Goal: Transaction & Acquisition: Purchase product/service

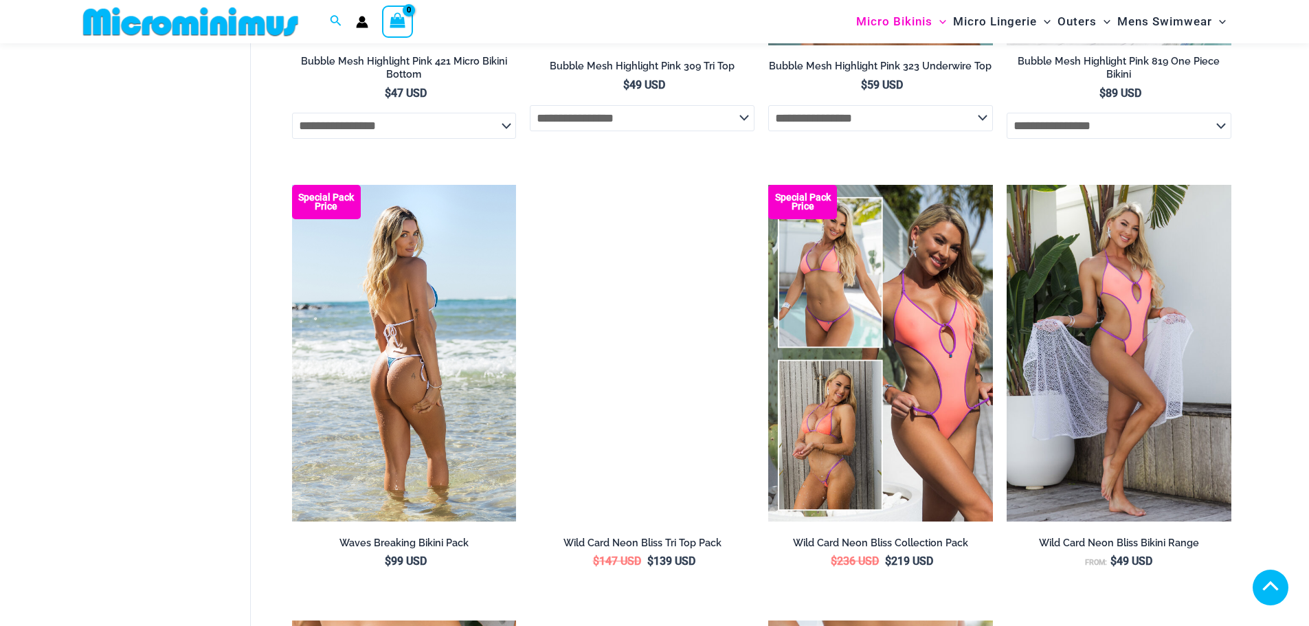
scroll to position [2405, 0]
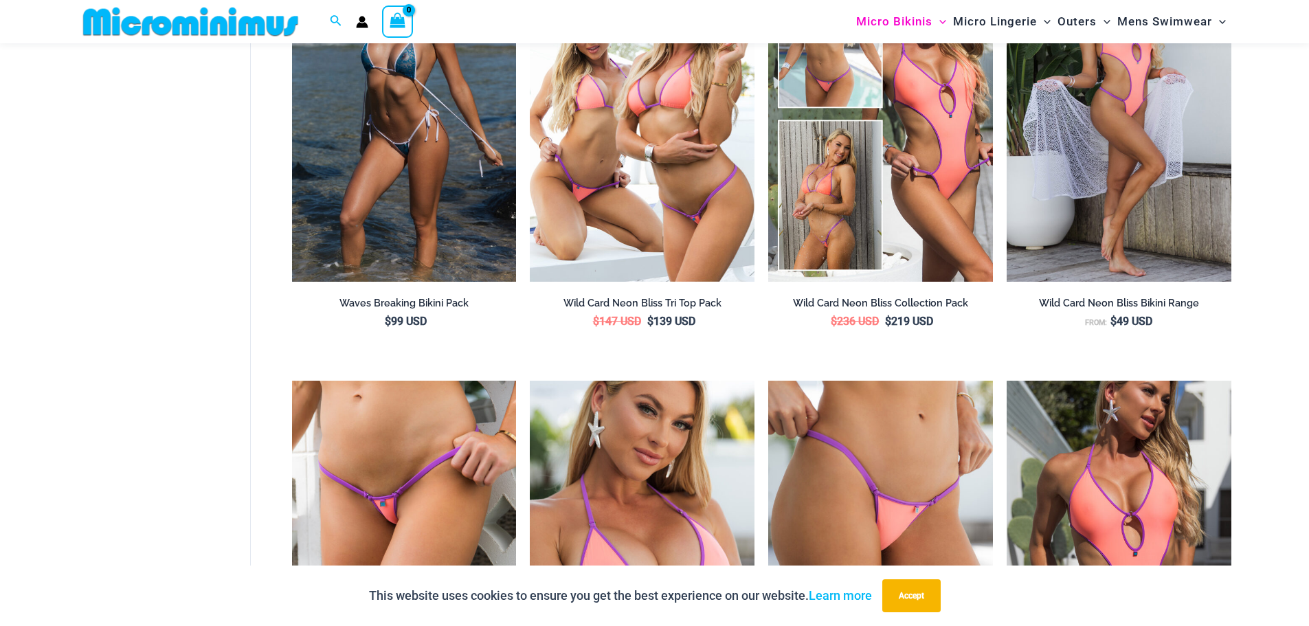
click at [122, 23] on img at bounding box center [191, 21] width 226 height 31
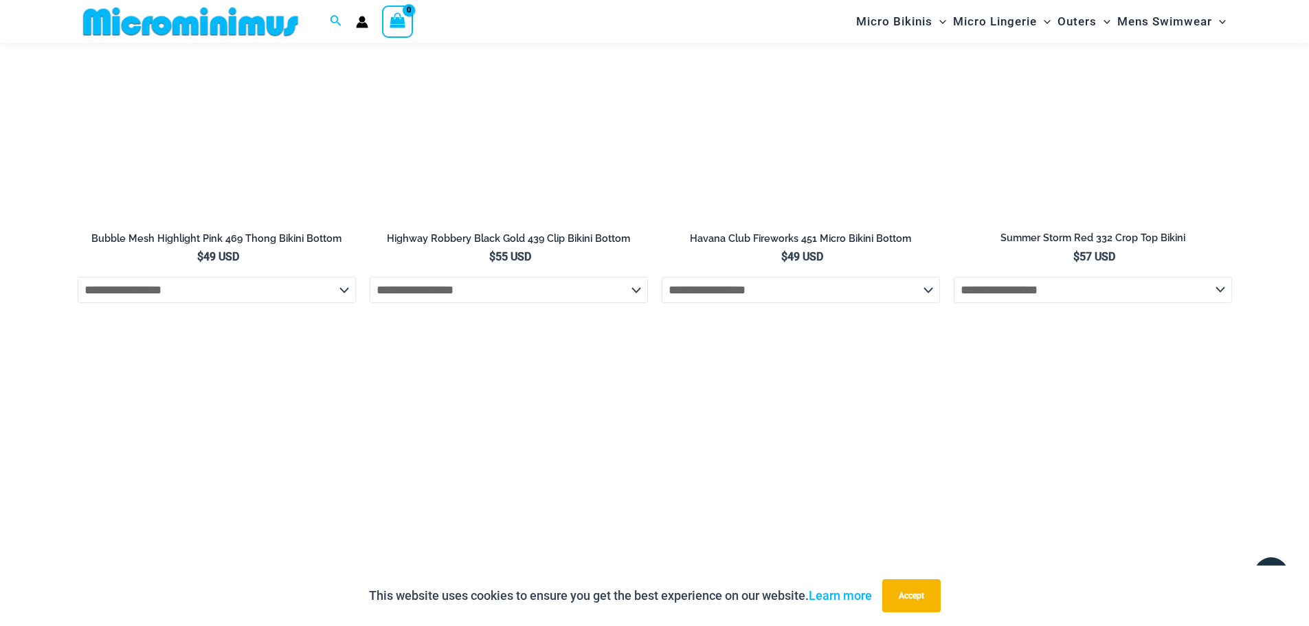
scroll to position [3290, 0]
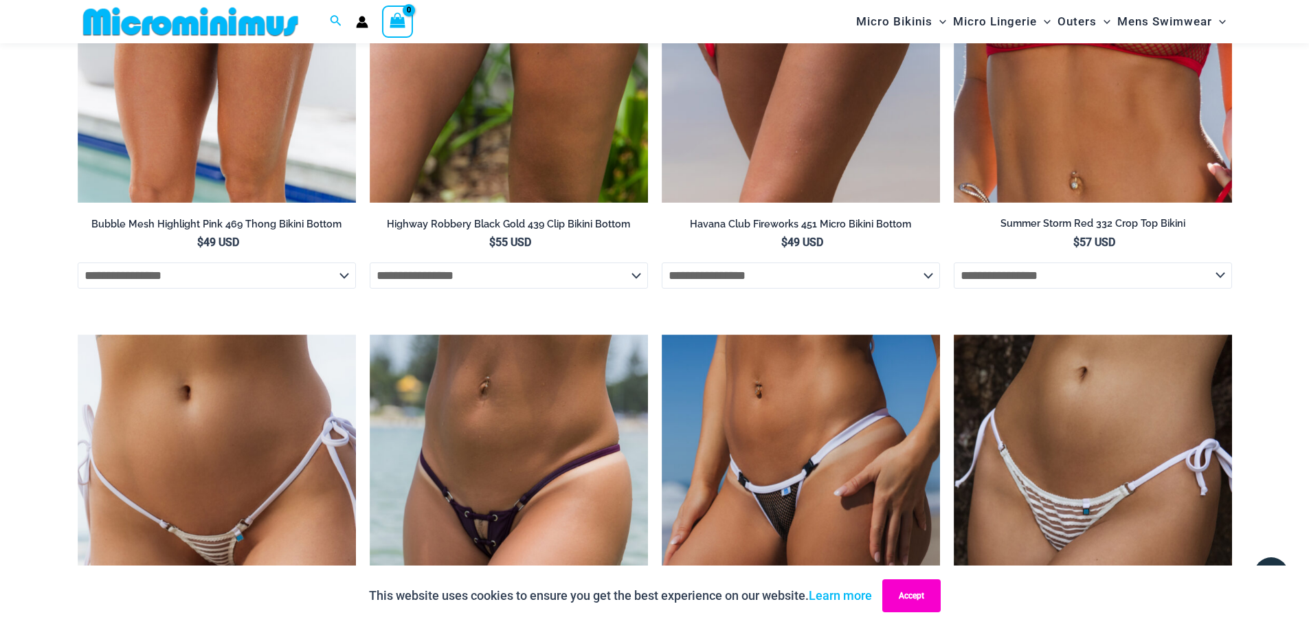
click at [913, 590] on button "Accept" at bounding box center [911, 595] width 58 height 33
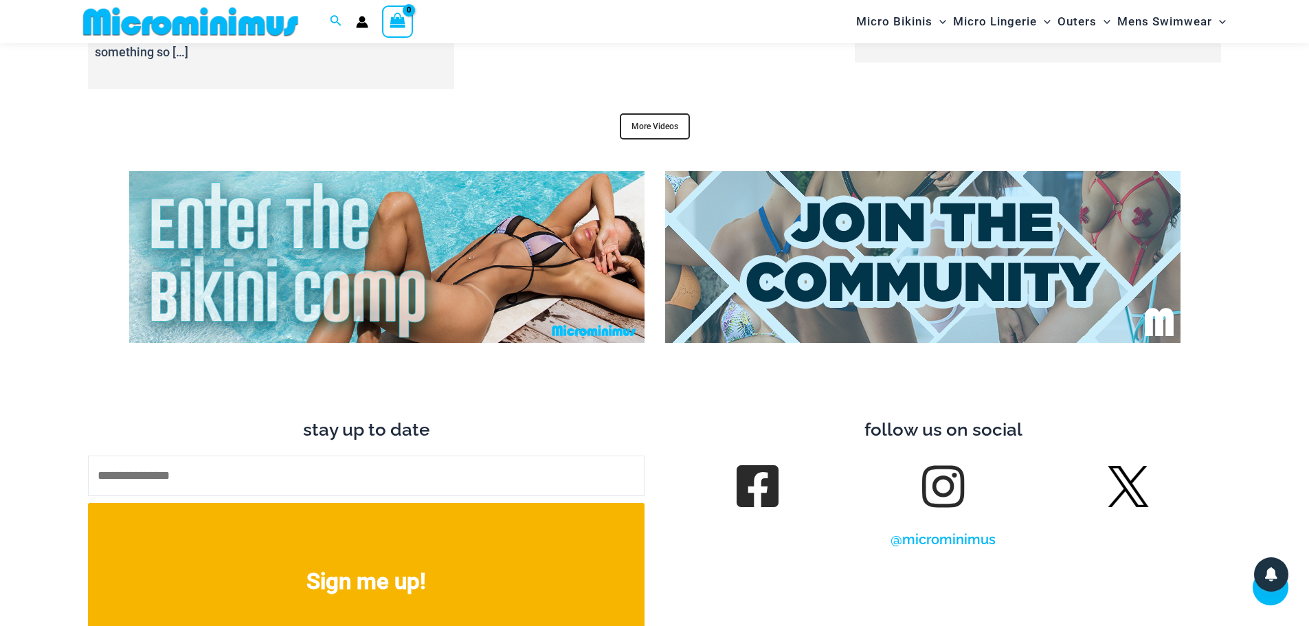
scroll to position [5214, 0]
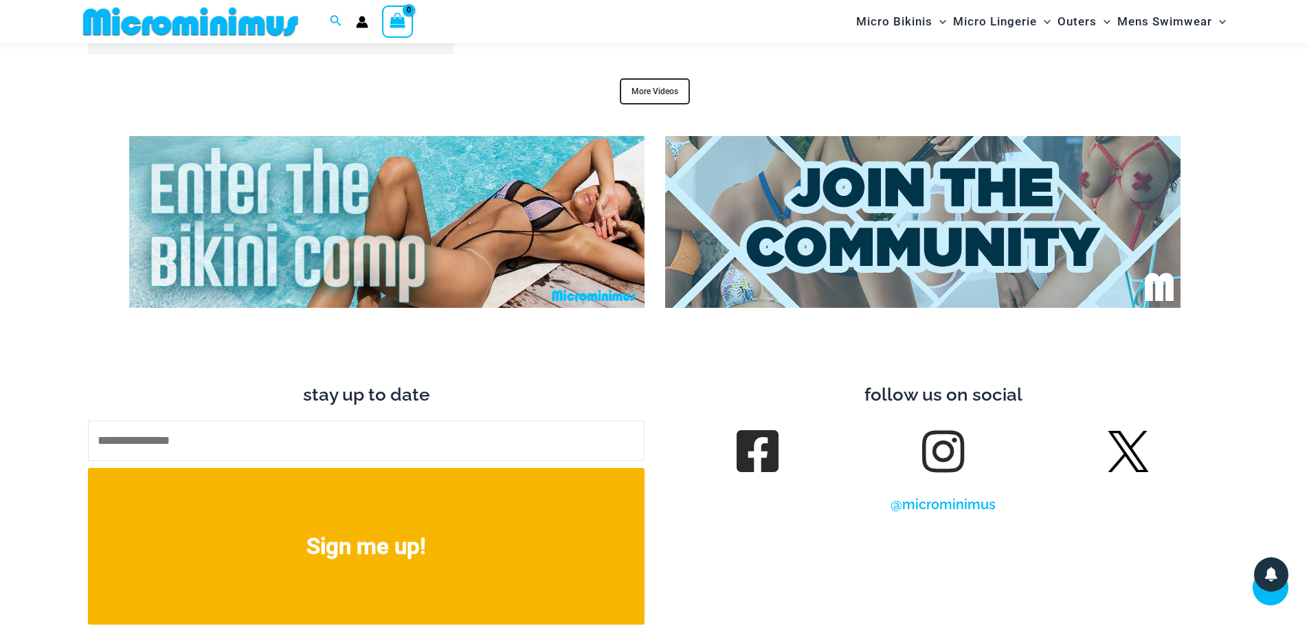
click at [936, 181] on img at bounding box center [922, 222] width 515 height 172
